Goal: Use online tool/utility

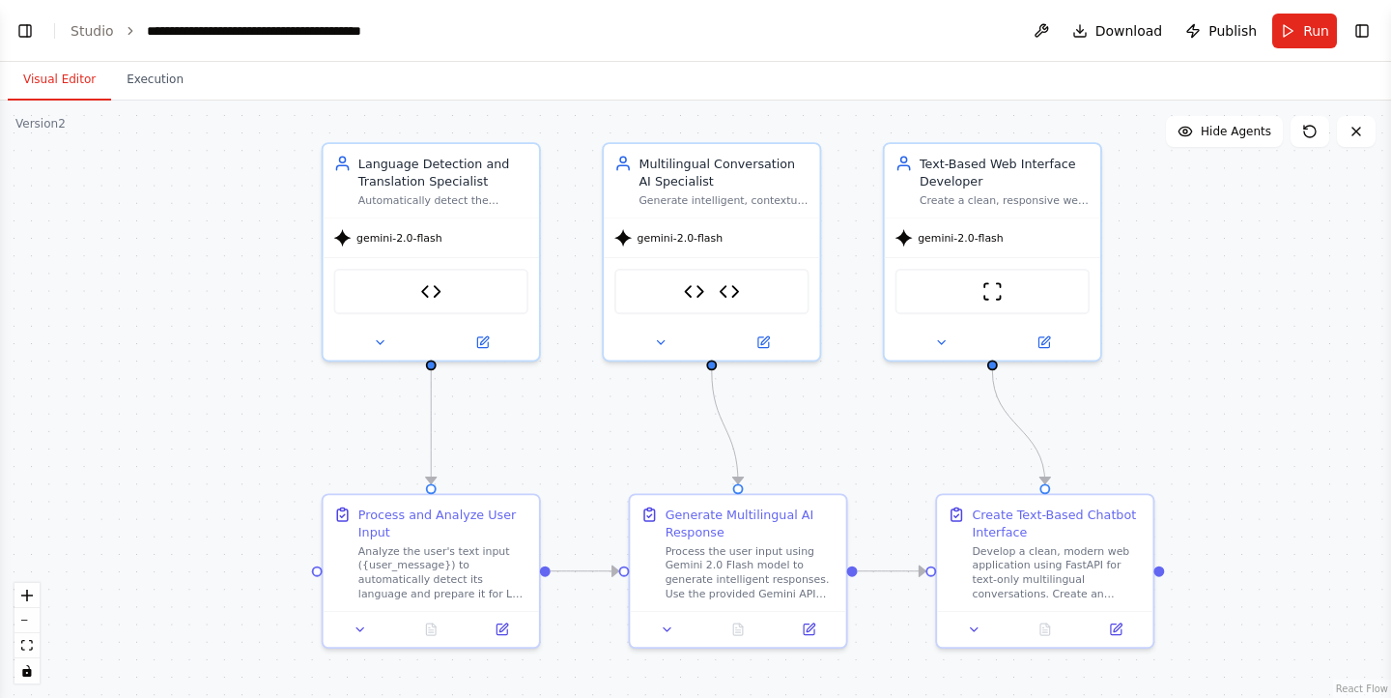
click at [45, 78] on button "Visual Editor" at bounding box center [59, 80] width 103 height 41
click at [1306, 29] on span "Run" at bounding box center [1316, 30] width 26 height 19
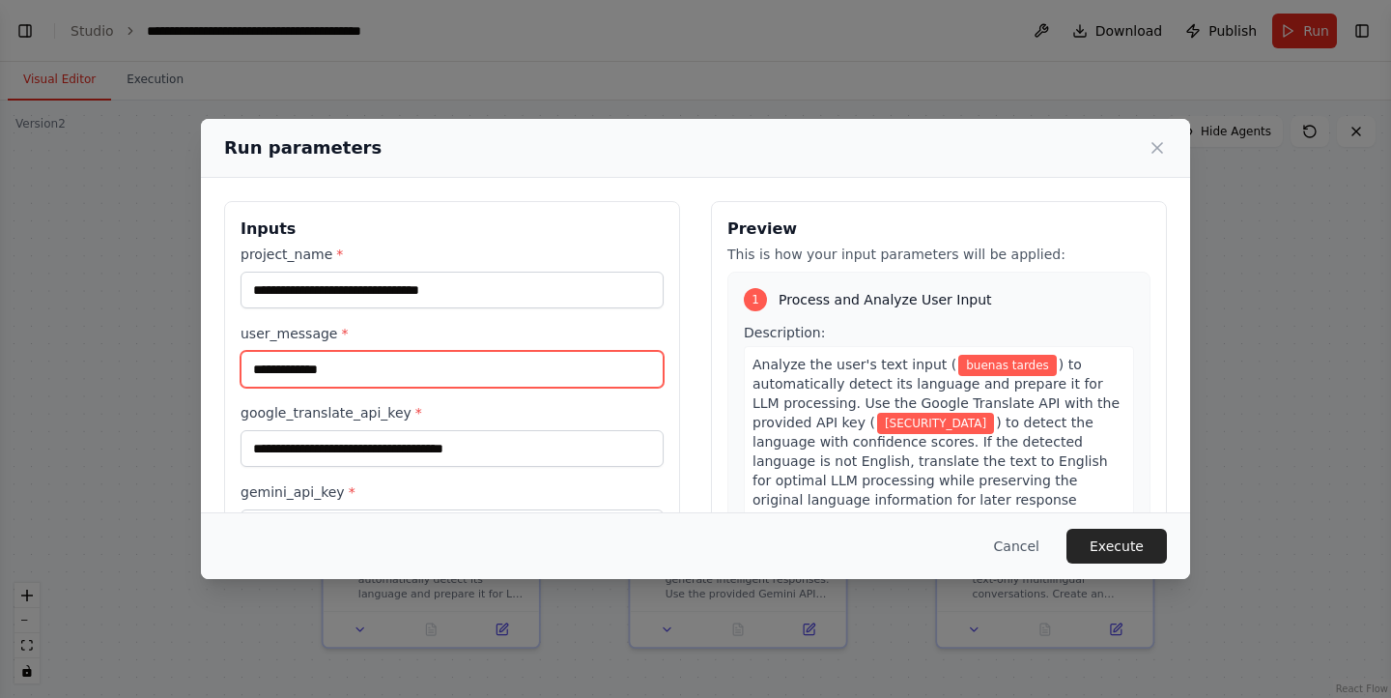
click at [382, 369] on input "**********" at bounding box center [452, 369] width 423 height 37
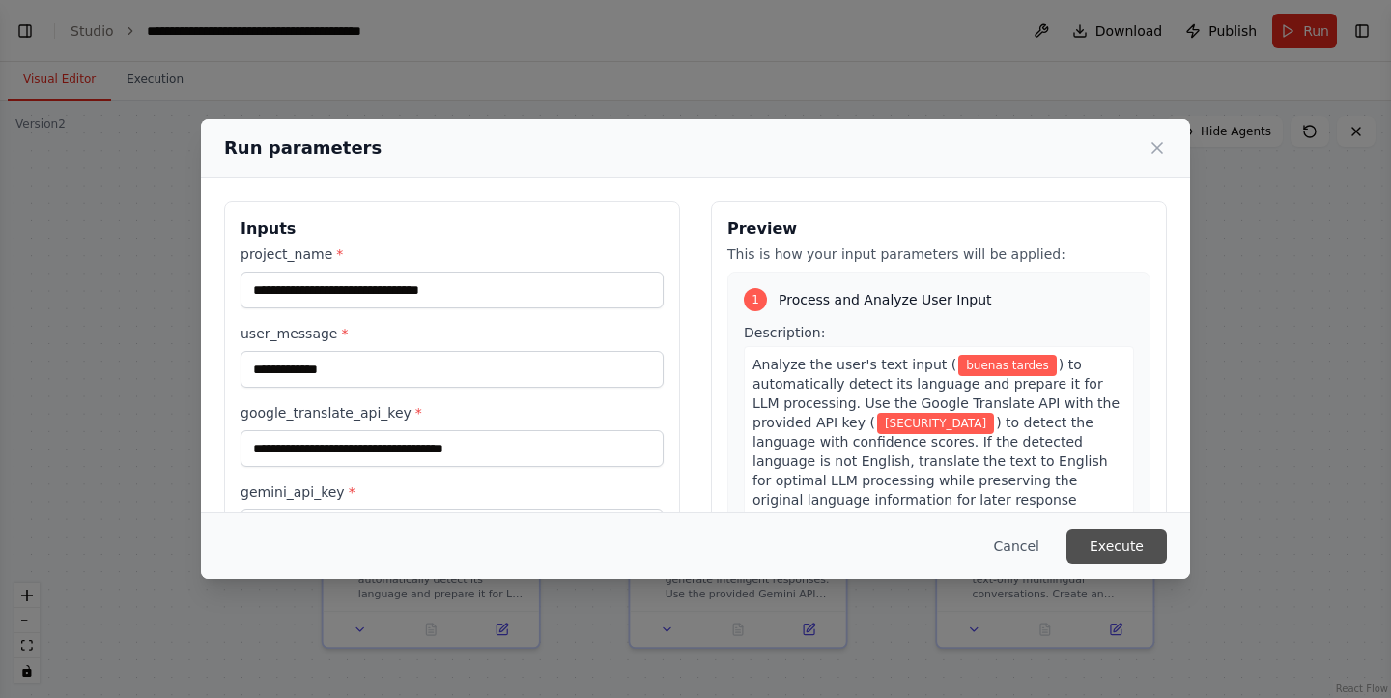
click at [1089, 536] on button "Execute" at bounding box center [1117, 546] width 100 height 35
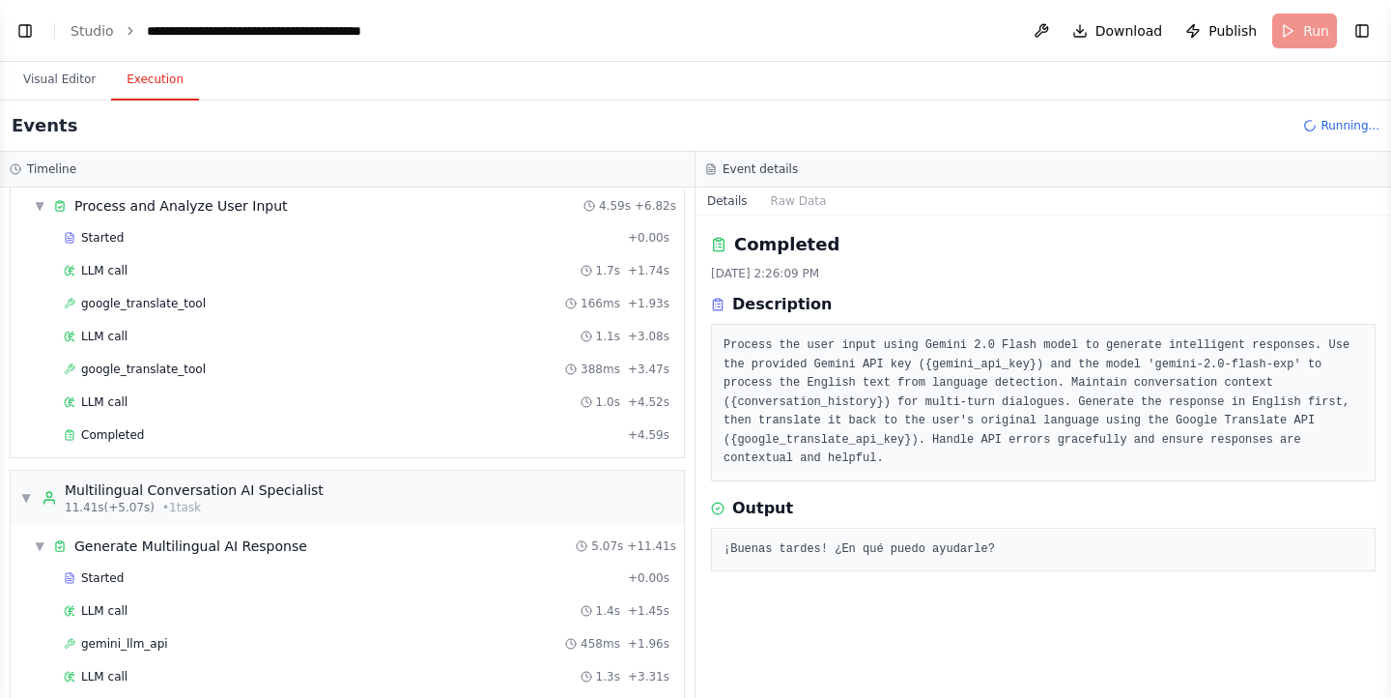
click at [147, 77] on button "Execution" at bounding box center [155, 80] width 88 height 41
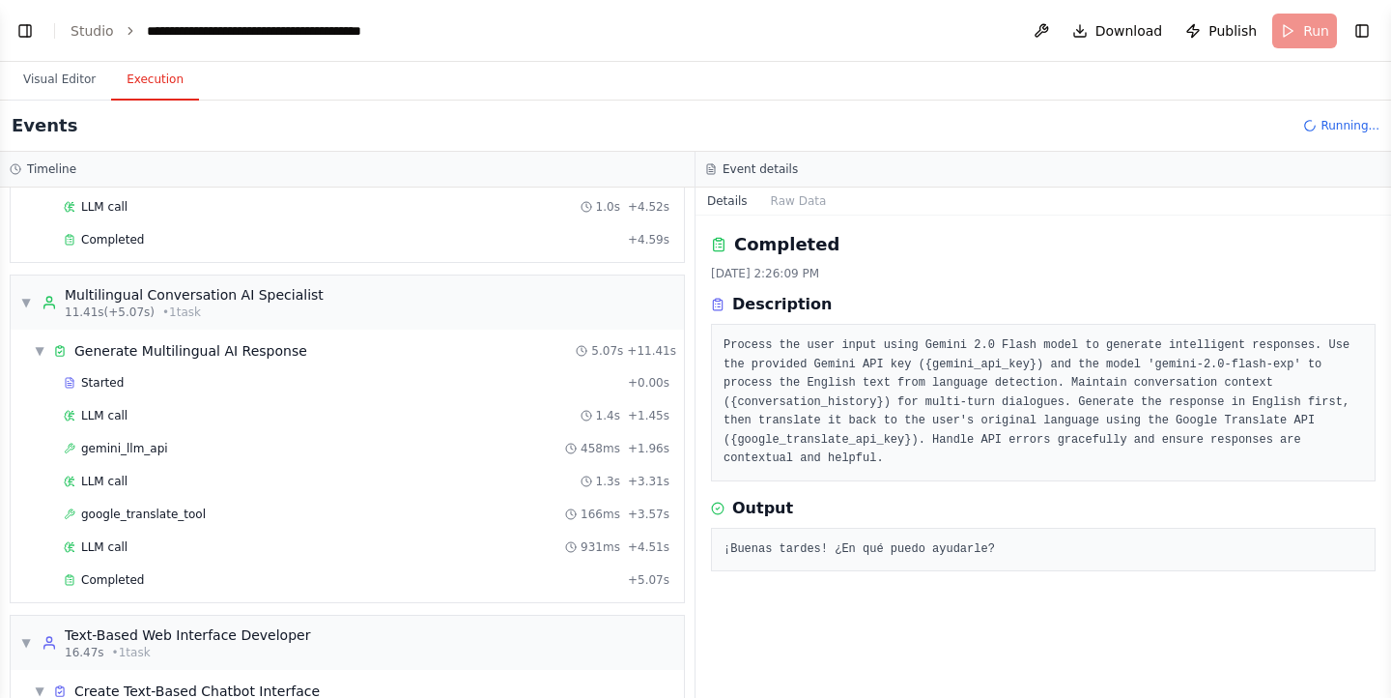
scroll to position [269, 0]
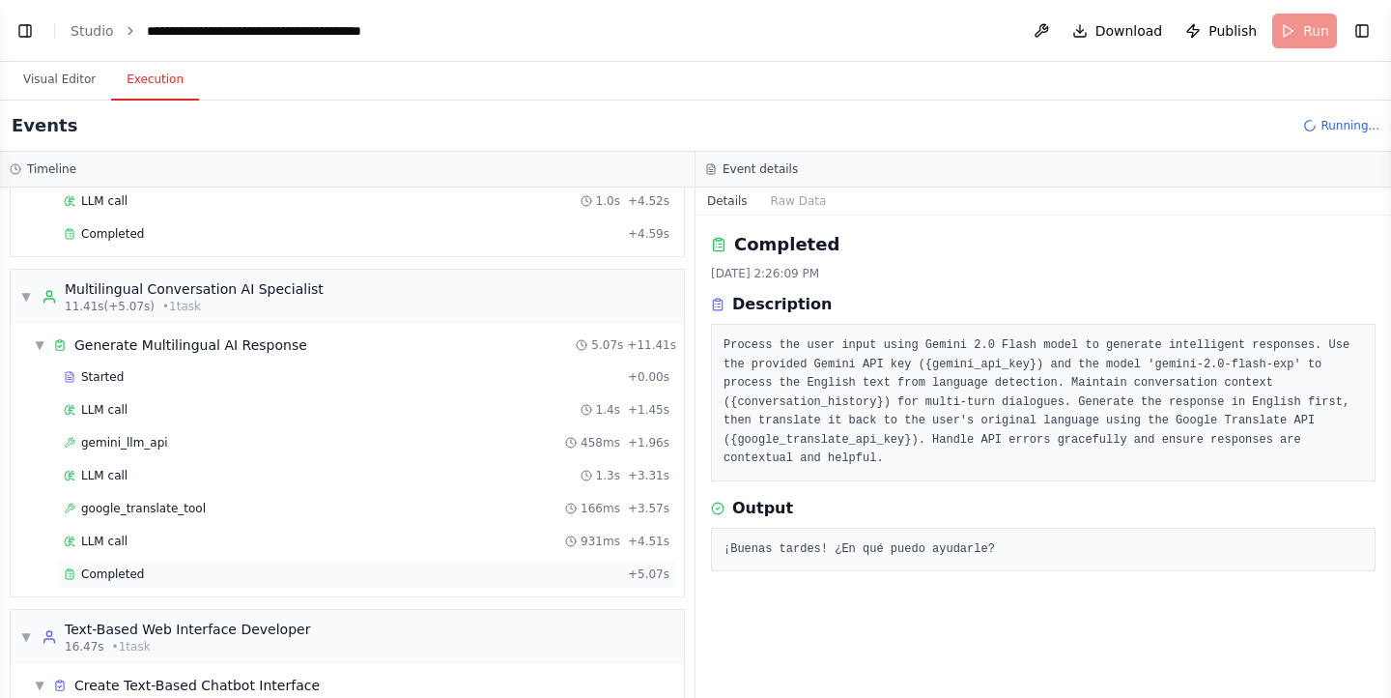
click at [260, 577] on div "Completed" at bounding box center [342, 573] width 557 height 15
click at [1042, 540] on pre "¡Buenas tardes a ti también! ¿Qué tal tu día?" at bounding box center [1044, 549] width 640 height 19
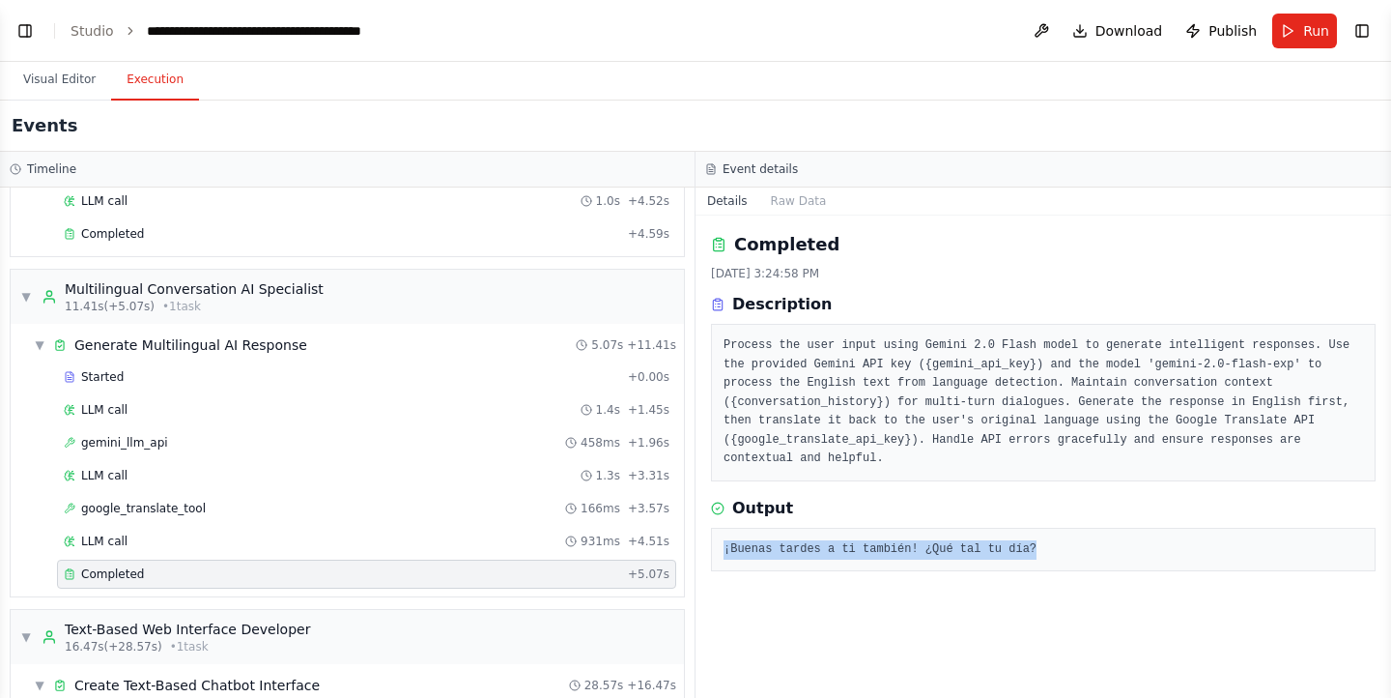
drag, startPoint x: 1042, startPoint y: 531, endPoint x: 717, endPoint y: 535, distance: 324.7
click at [717, 535] on div "¡Buenas tardes a ti también! ¿Qué tal tu día?" at bounding box center [1043, 550] width 665 height 44
copy pre "¡Buenas tardes a ti también! ¿Qué tal tu día?"
click at [944, 337] on pre "Process the user input using Gemini 2.0 Flash model to generate intelligent res…" at bounding box center [1044, 402] width 640 height 132
